Goal: Information Seeking & Learning: Learn about a topic

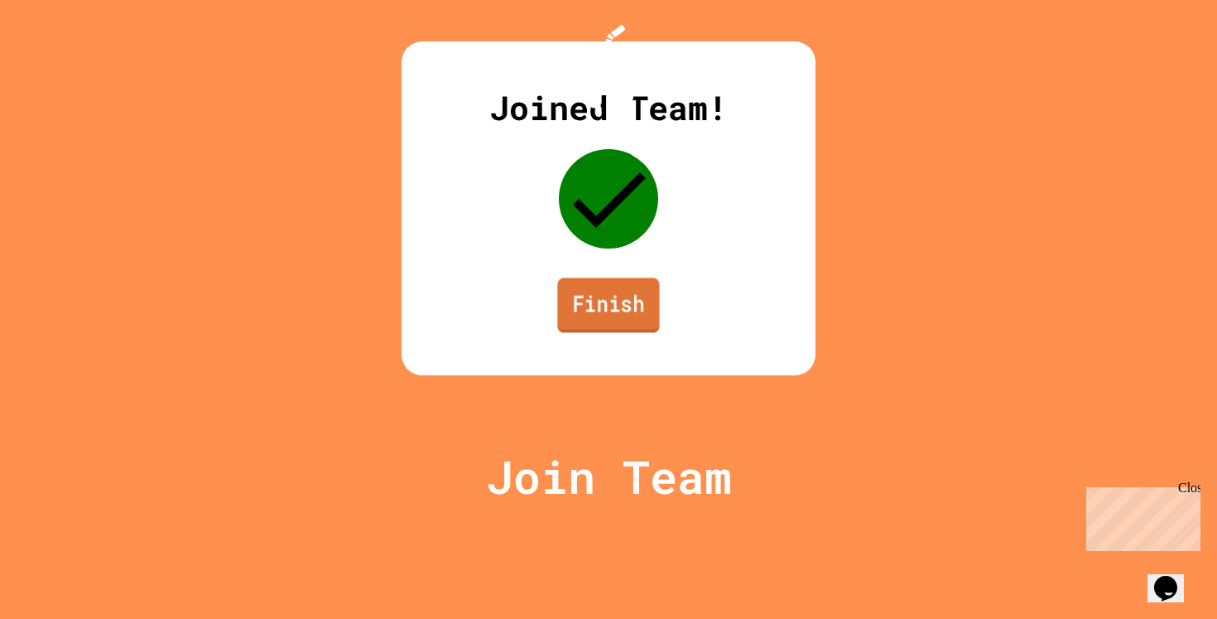
click at [588, 332] on link "Finish" at bounding box center [608, 304] width 102 height 55
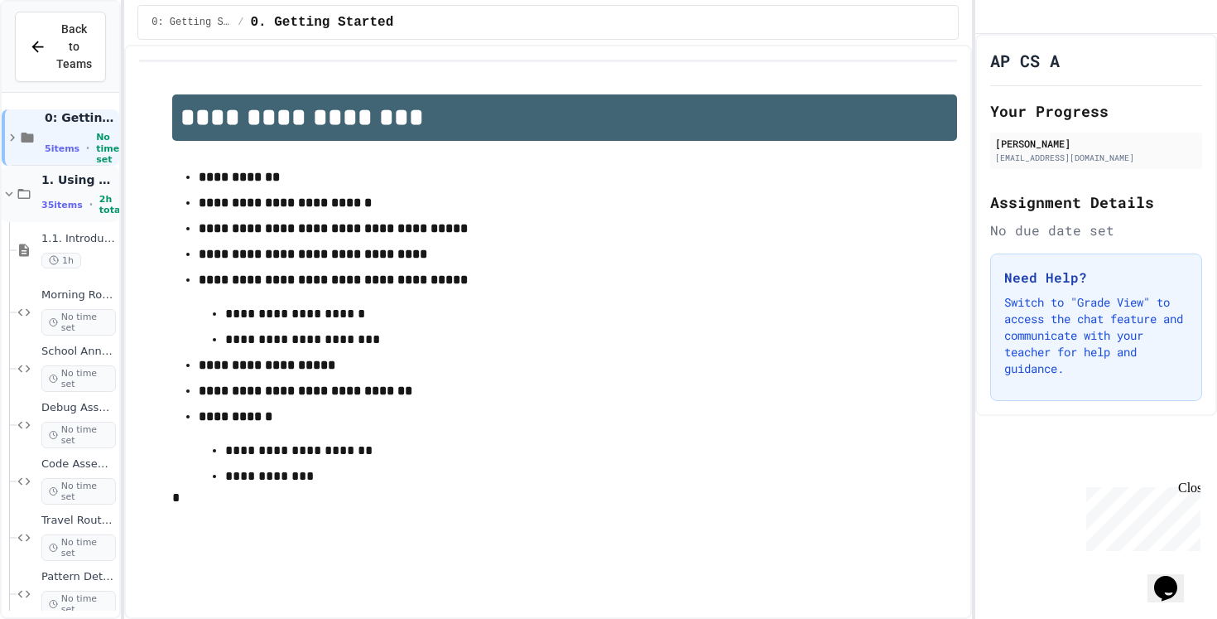
click at [7, 191] on icon at bounding box center [9, 193] width 15 height 15
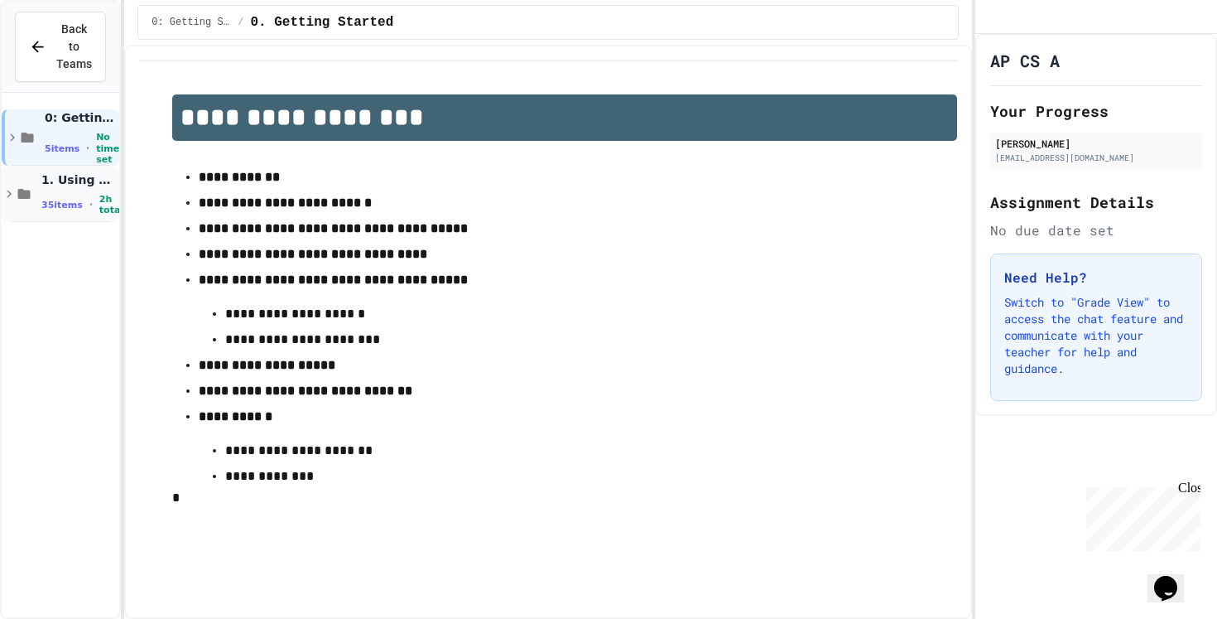
click at [7, 192] on icon at bounding box center [9, 193] width 15 height 15
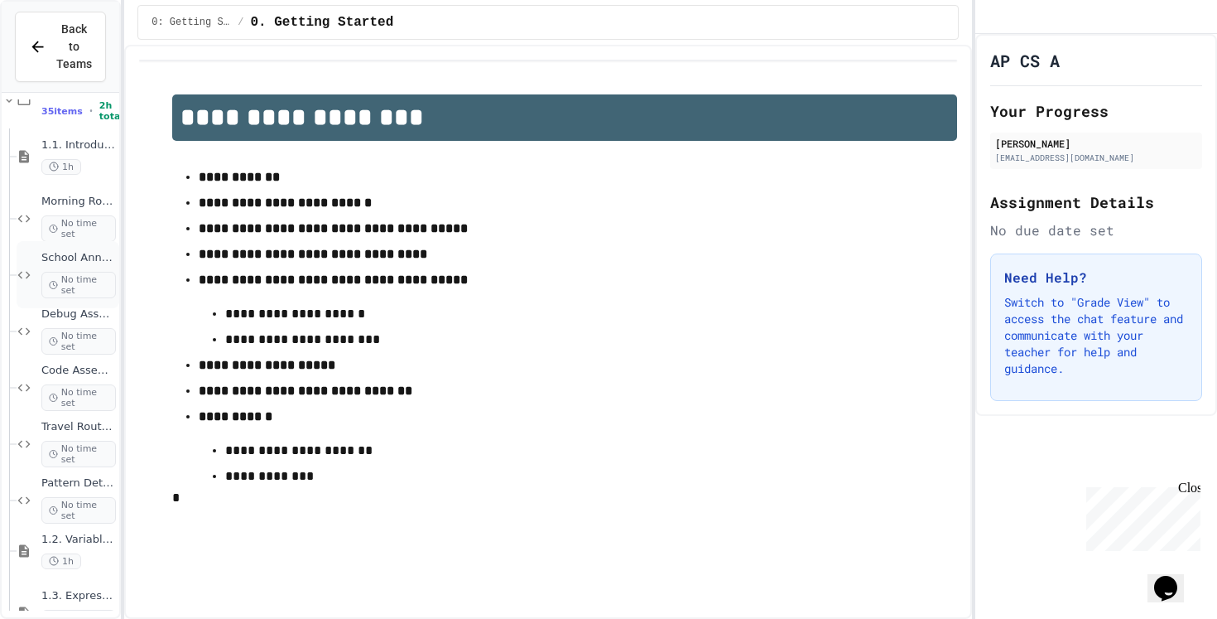
scroll to position [95, 0]
click at [69, 248] on div "School Announcements No time set" at bounding box center [68, 272] width 103 height 67
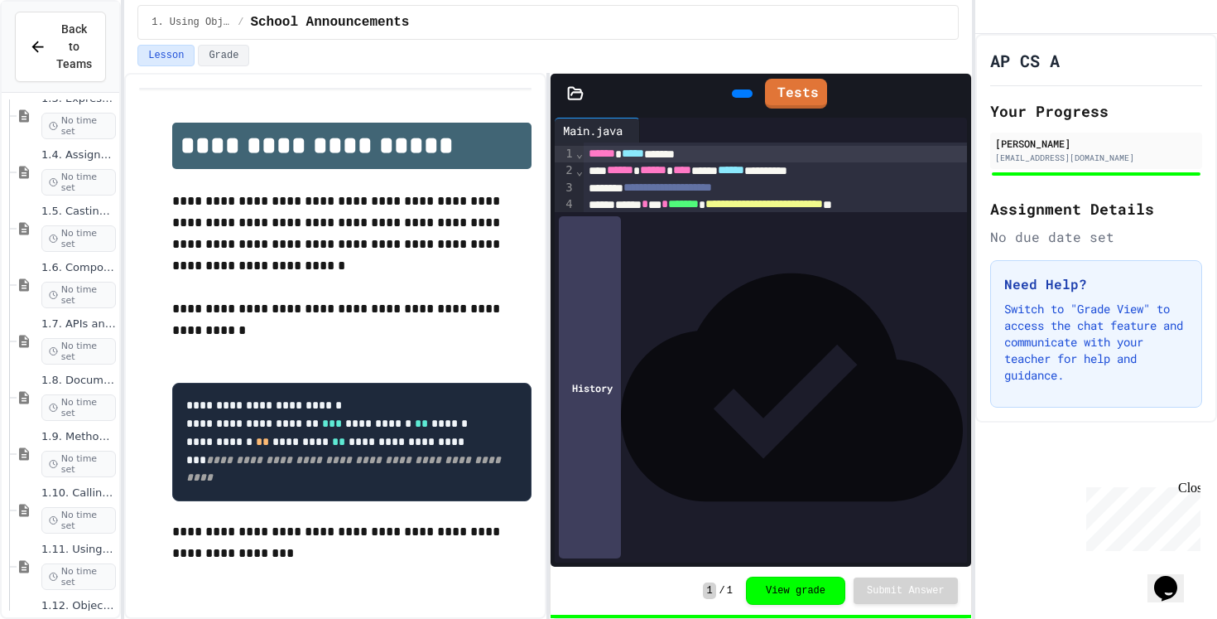
scroll to position [671, 0]
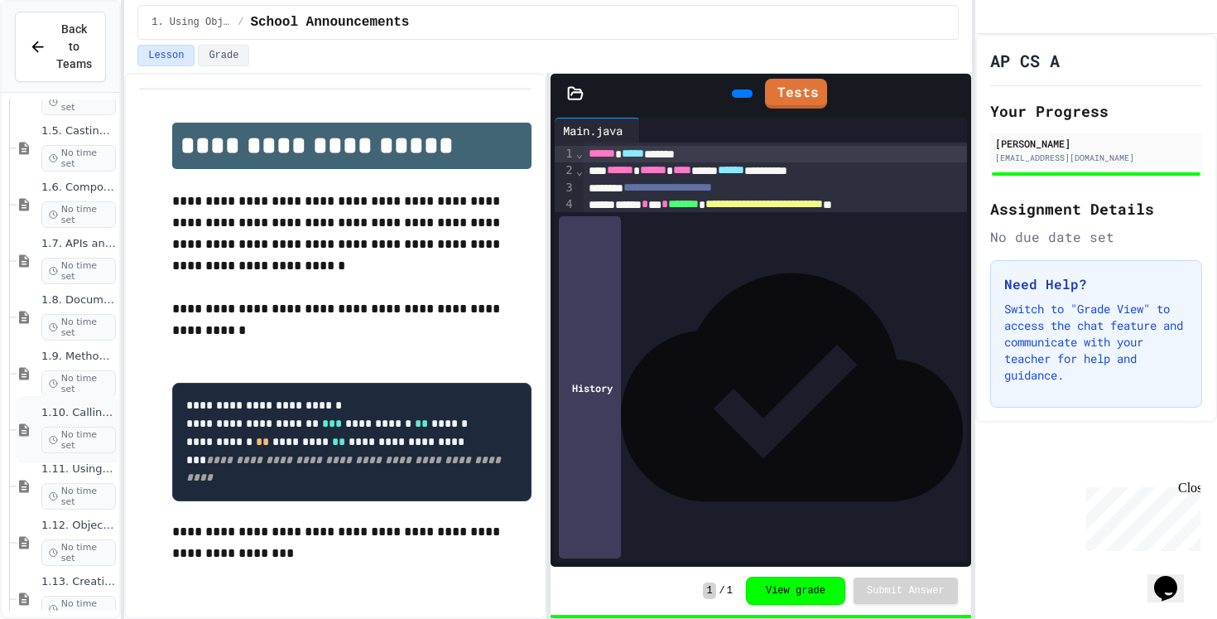
click at [89, 407] on span "1.10. Calling Class Methods" at bounding box center [78, 413] width 75 height 14
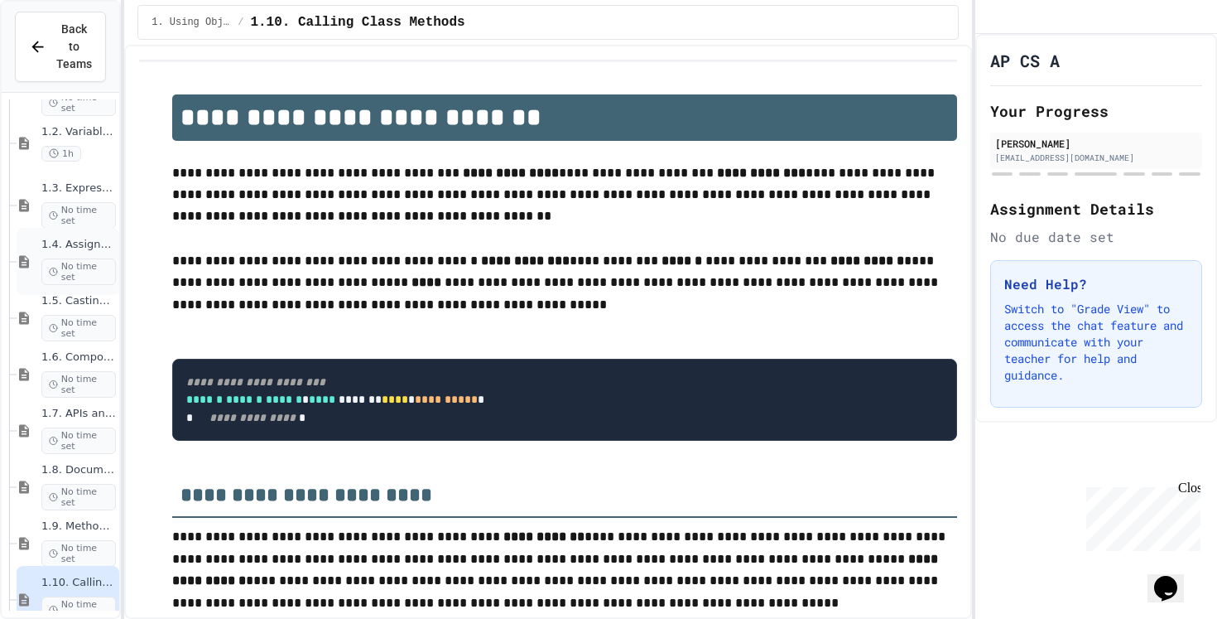
scroll to position [530, 0]
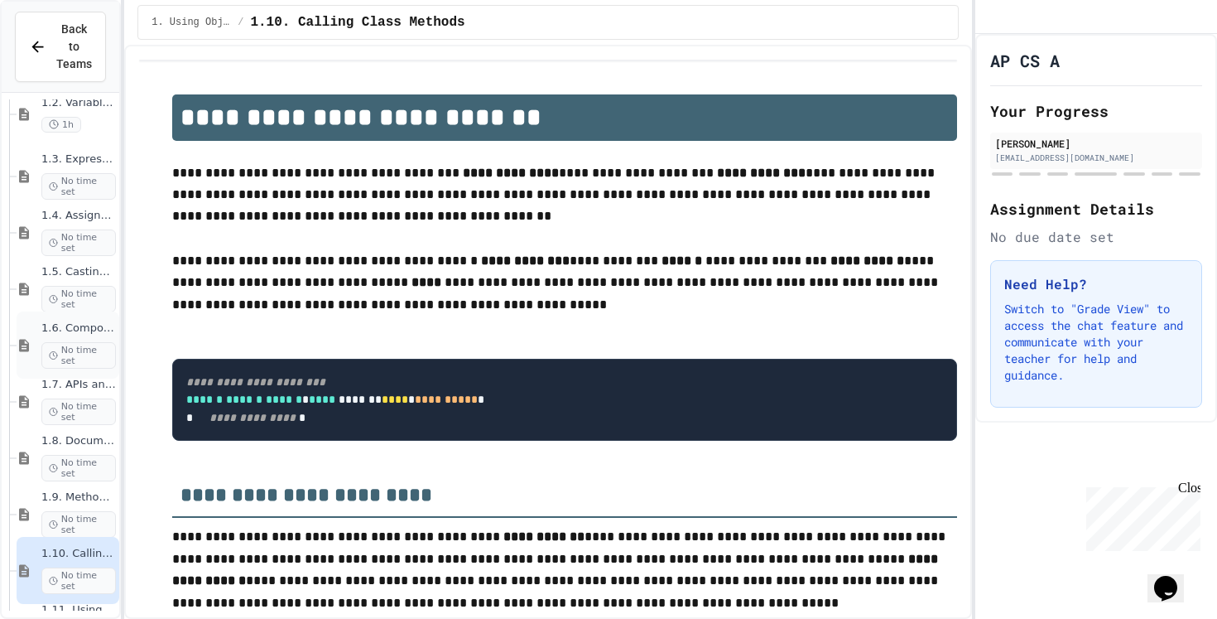
click at [82, 329] on span "1.6. Compound Assignment Operators" at bounding box center [78, 328] width 75 height 14
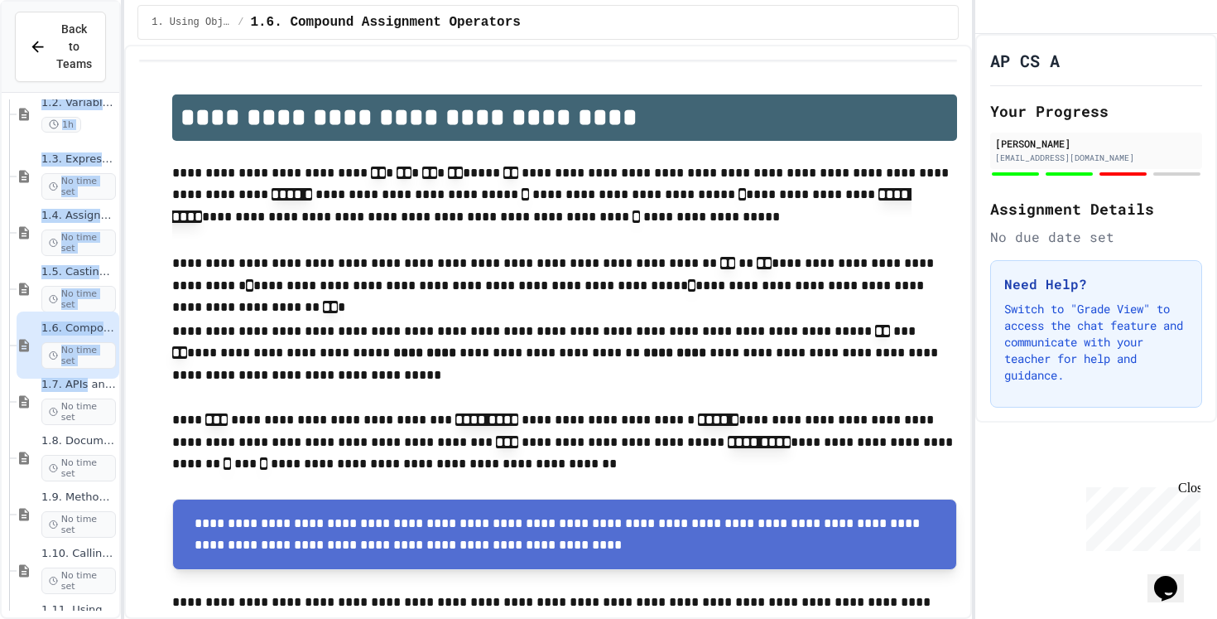
drag, startPoint x: 87, startPoint y: 388, endPoint x: 119, endPoint y: 259, distance: 132.3
click at [119, 259] on div "Back to Teams Pattern Detective No time set 1.2. Variables and Data Types 1h 1.…" at bounding box center [60, 309] width 121 height 619
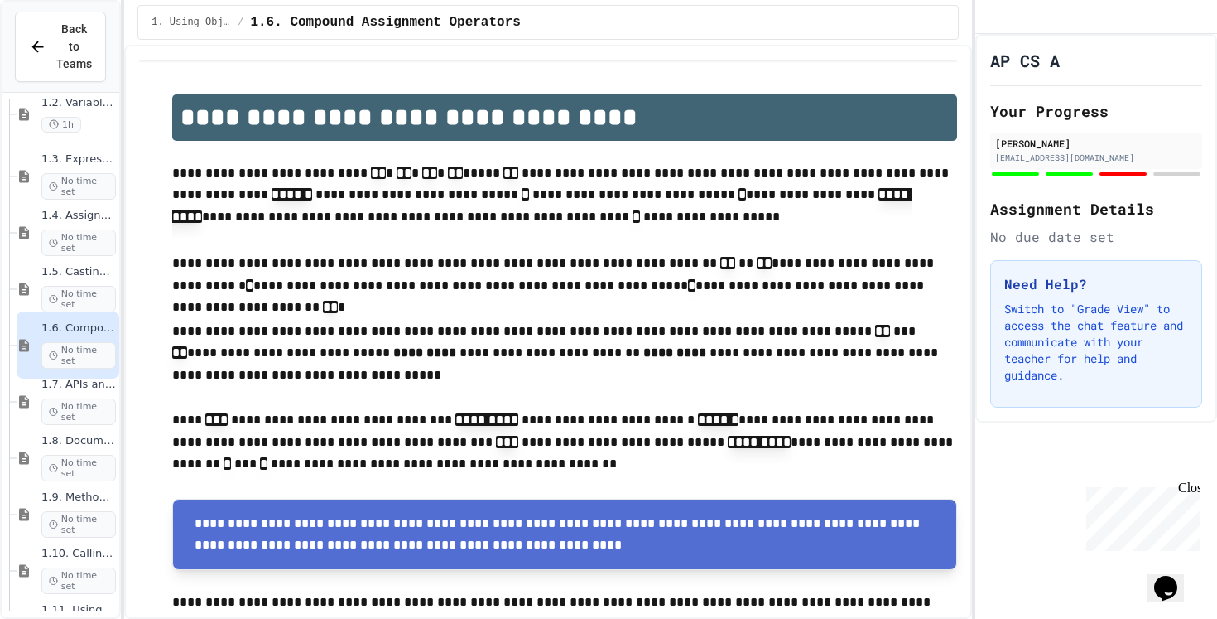
click at [136, 304] on div "**********" at bounding box center [547, 332] width 847 height 574
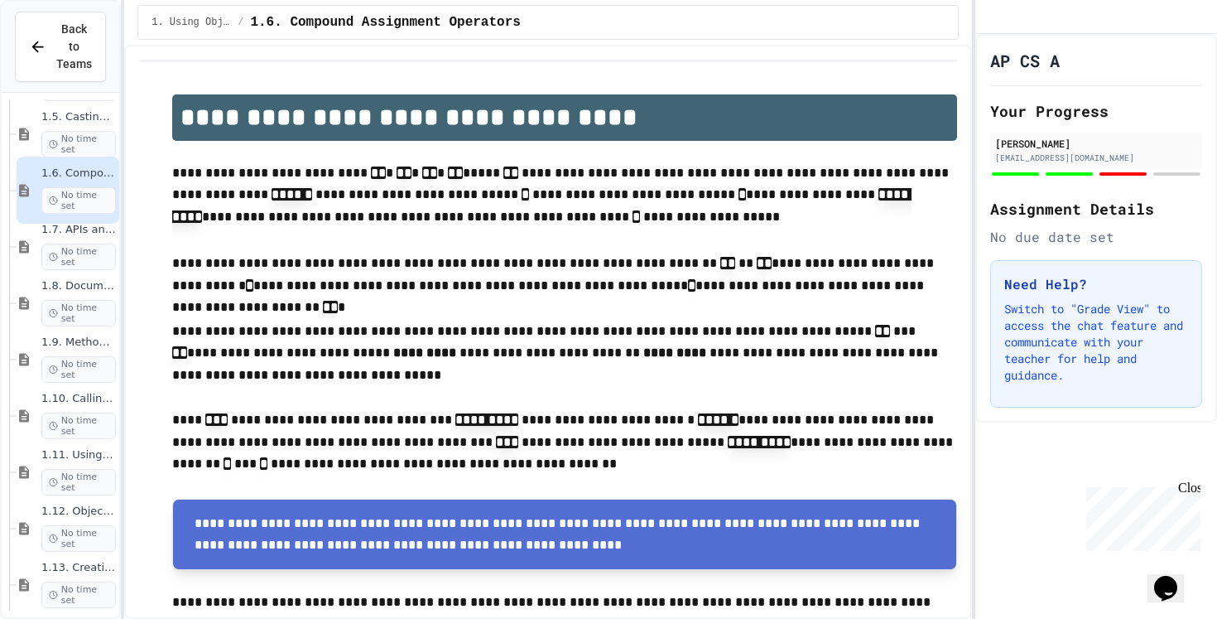
scroll to position [686, 0]
click at [93, 399] on span "1.10. Calling Class Methods" at bounding box center [78, 398] width 75 height 14
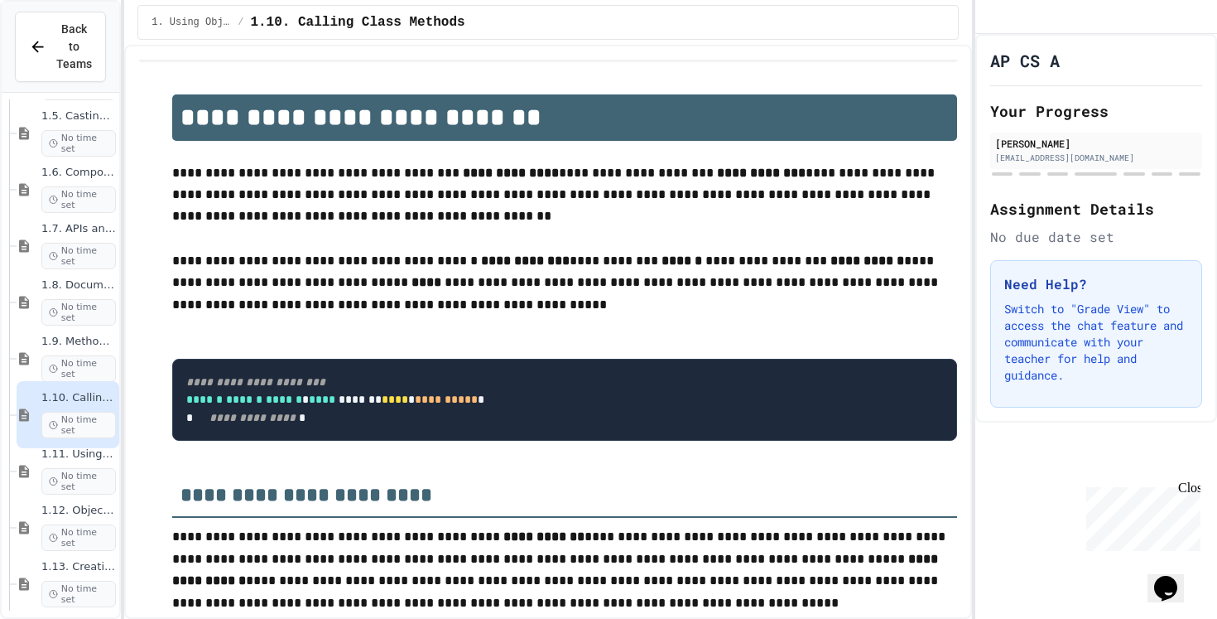
click at [696, 329] on p at bounding box center [564, 328] width 784 height 22
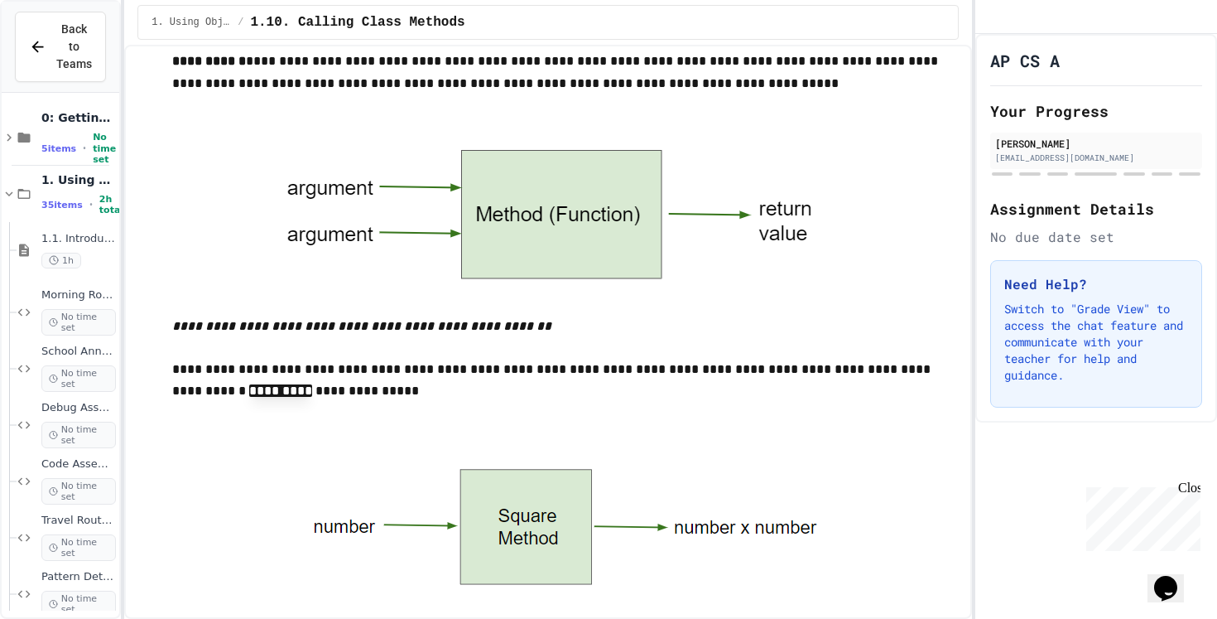
scroll to position [524, 0]
